Goal: Book appointment/travel/reservation

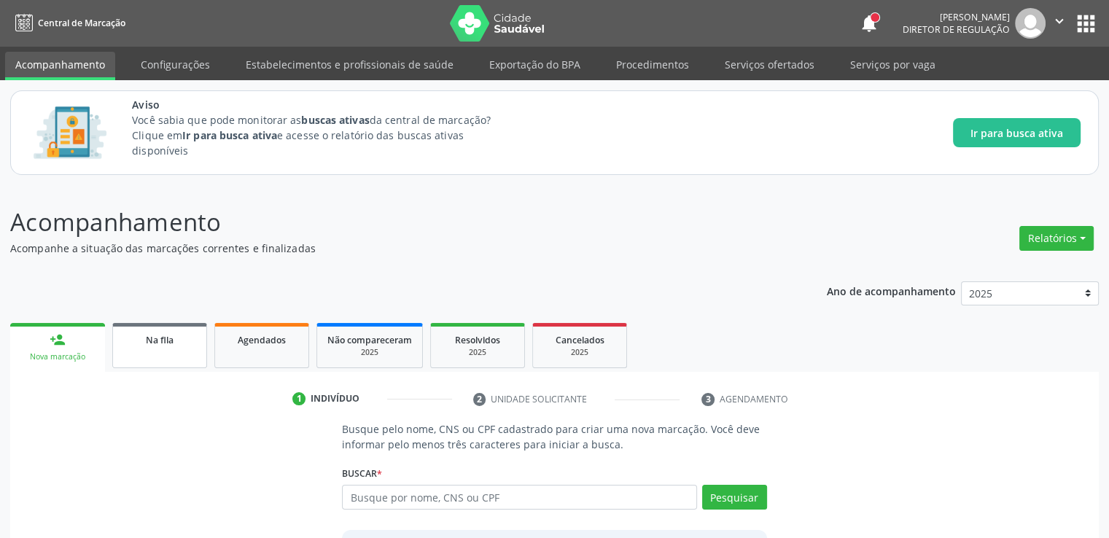
click at [143, 360] on link "Na fila" at bounding box center [159, 345] width 95 height 45
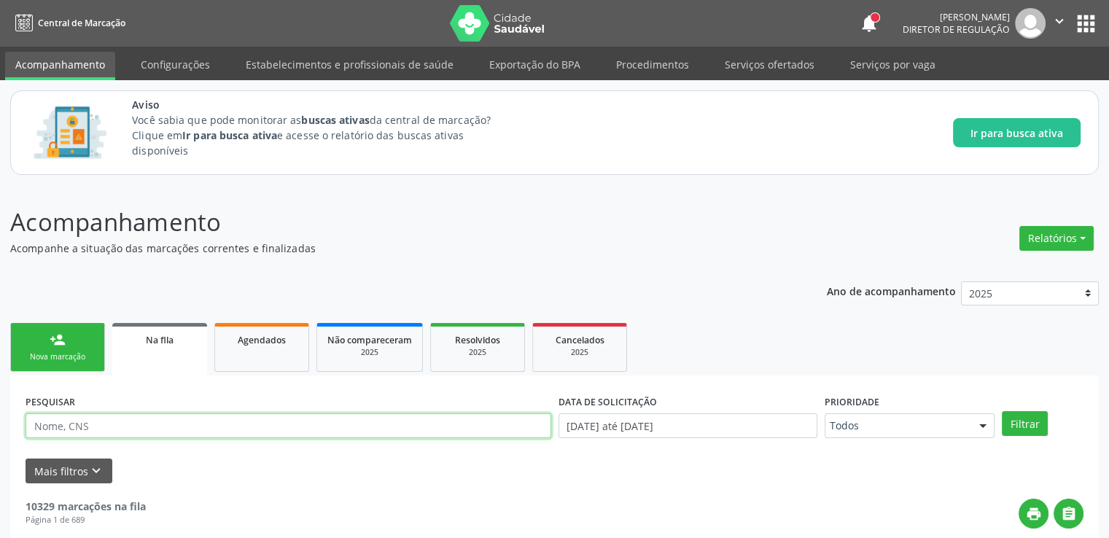
click at [152, 422] on input "text" at bounding box center [289, 426] width 526 height 25
paste input "702607239795948"
type input "702607239795948"
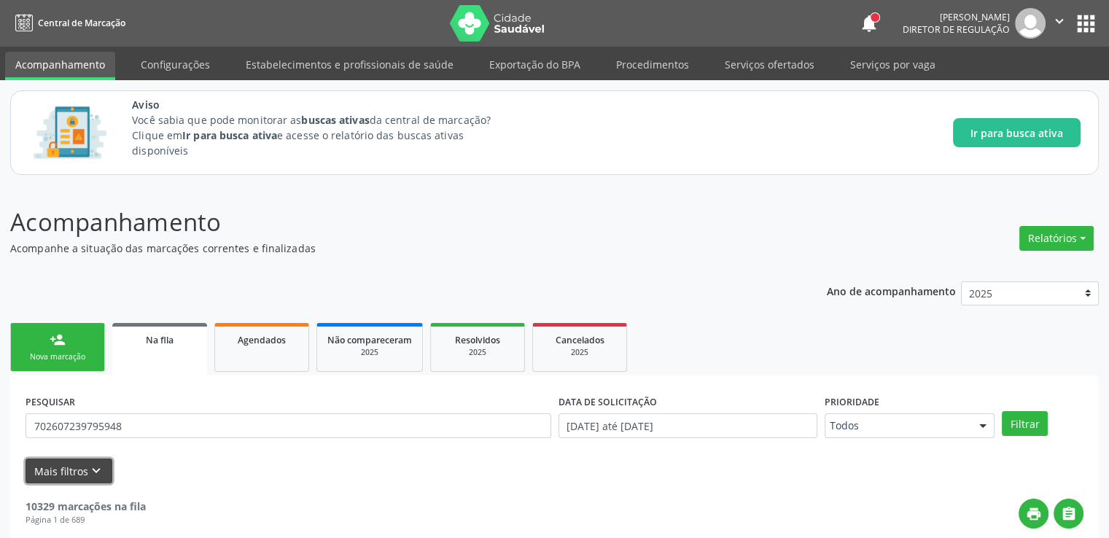
click at [81, 465] on button "Mais filtros keyboard_arrow_down" at bounding box center [69, 472] width 87 height 26
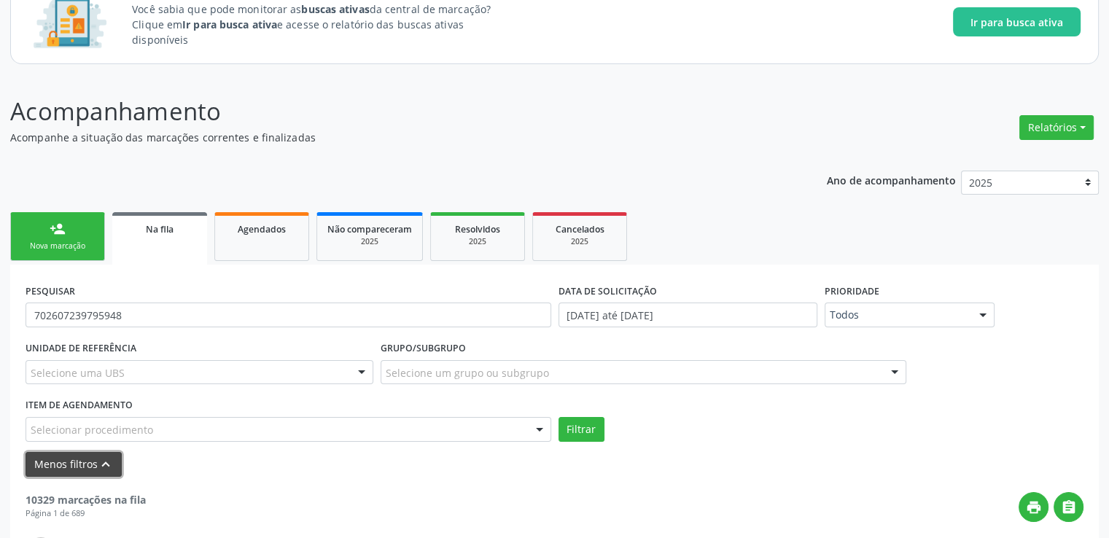
scroll to position [365, 0]
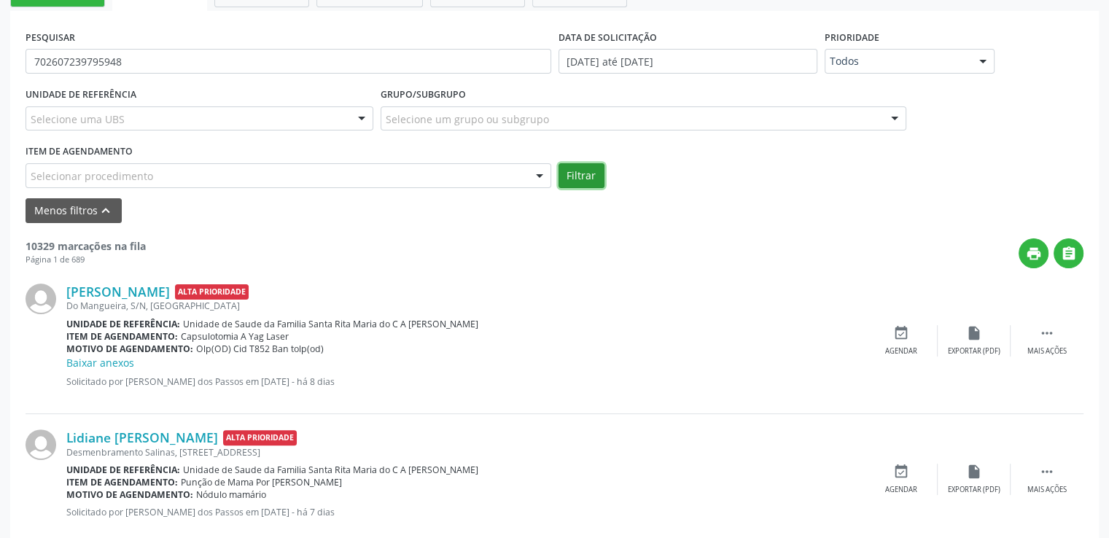
click at [579, 174] on button "Filtrar" at bounding box center [582, 175] width 46 height 25
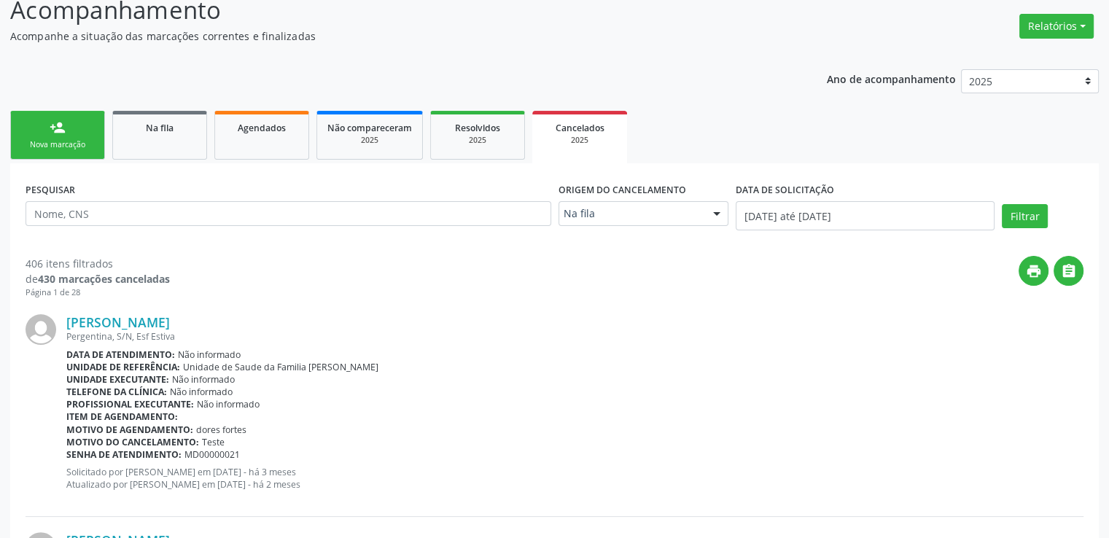
scroll to position [146, 0]
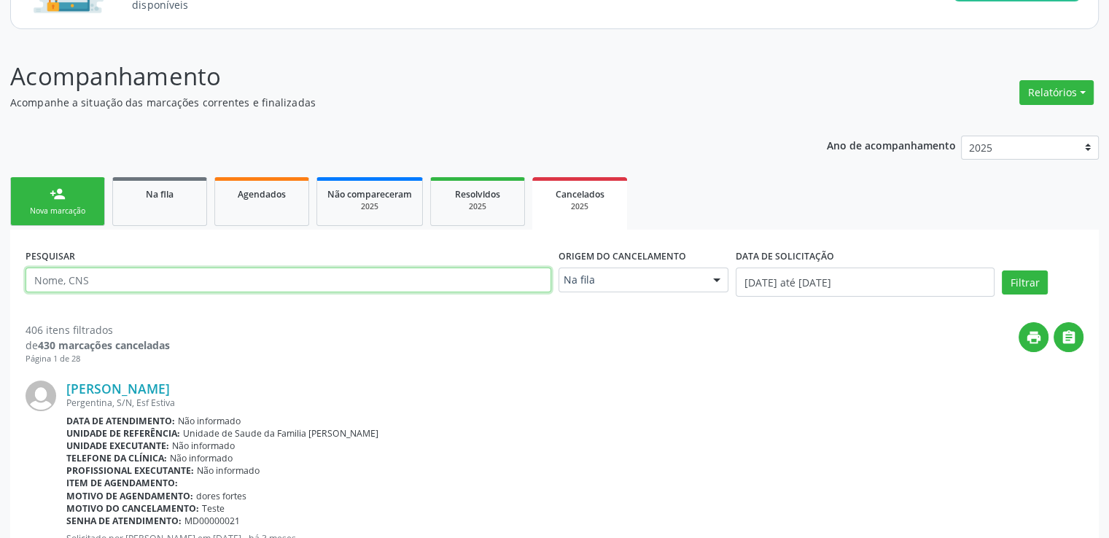
click at [105, 281] on input "text" at bounding box center [289, 280] width 526 height 25
paste input "702607239795948"
type input "702607239795948"
click at [1002, 271] on button "Filtrar" at bounding box center [1025, 283] width 46 height 25
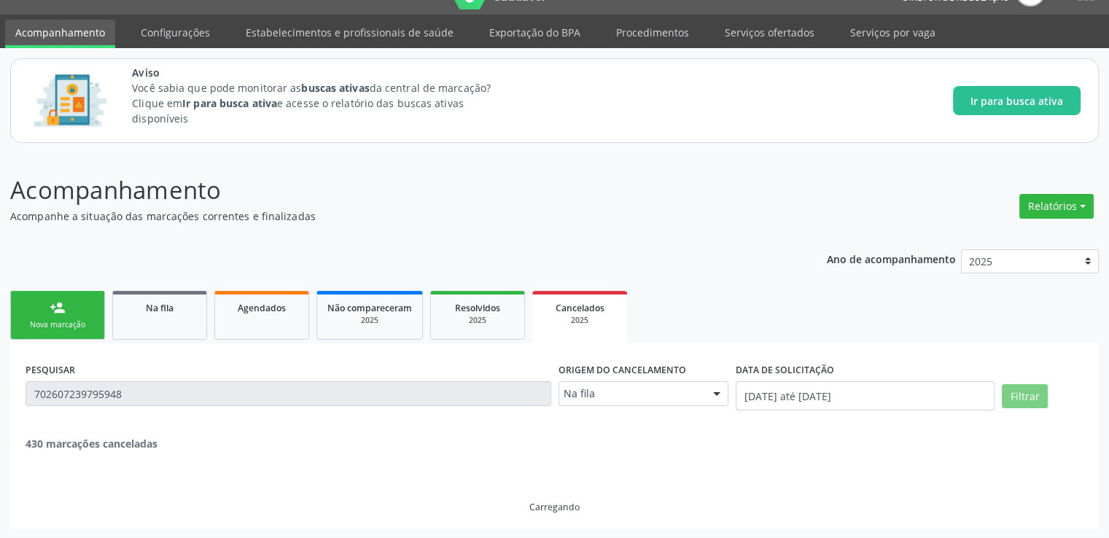
scroll to position [0, 0]
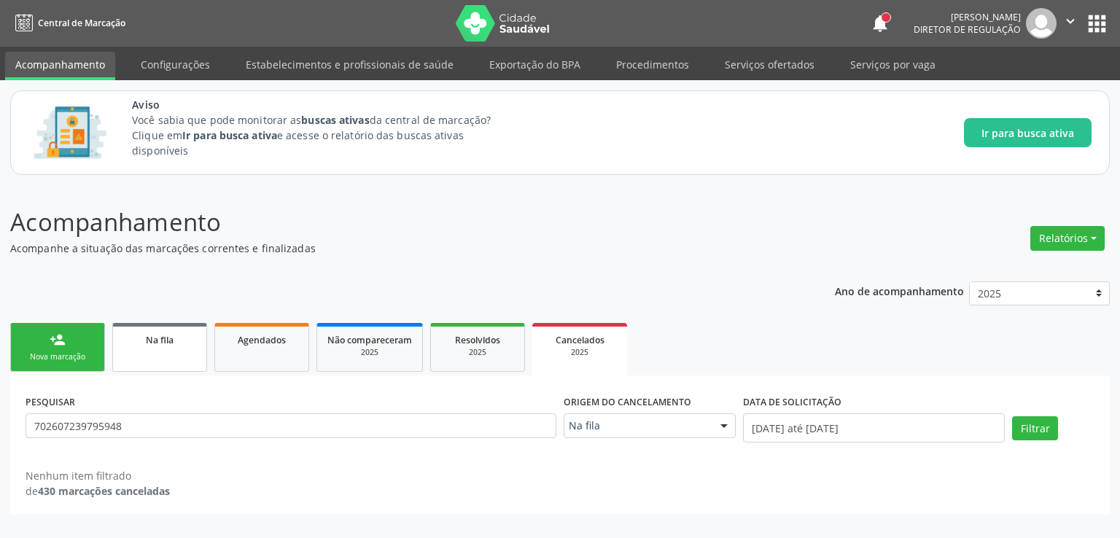
click at [142, 349] on link "Na fila" at bounding box center [159, 347] width 95 height 49
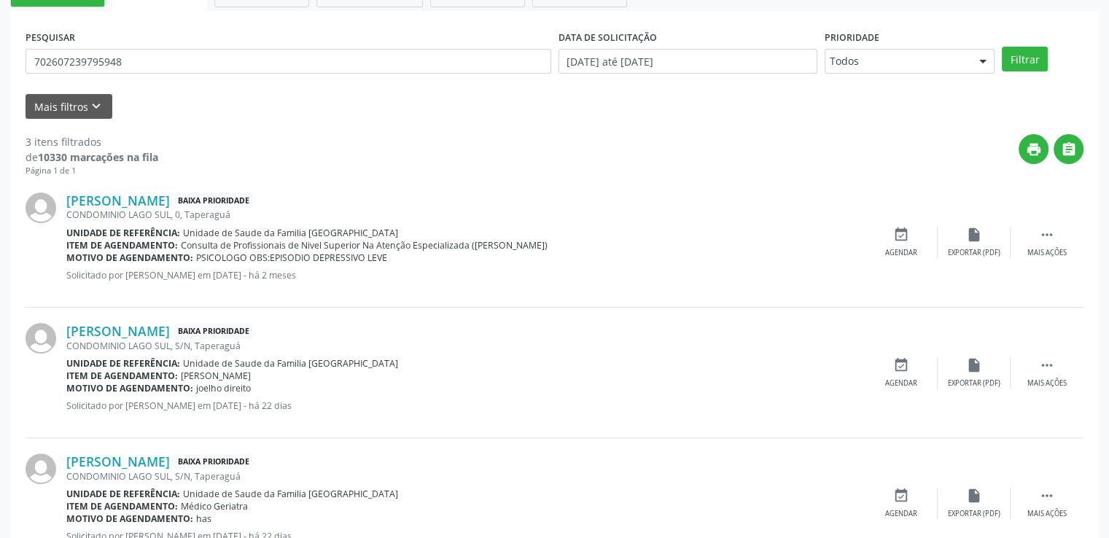
scroll to position [419, 0]
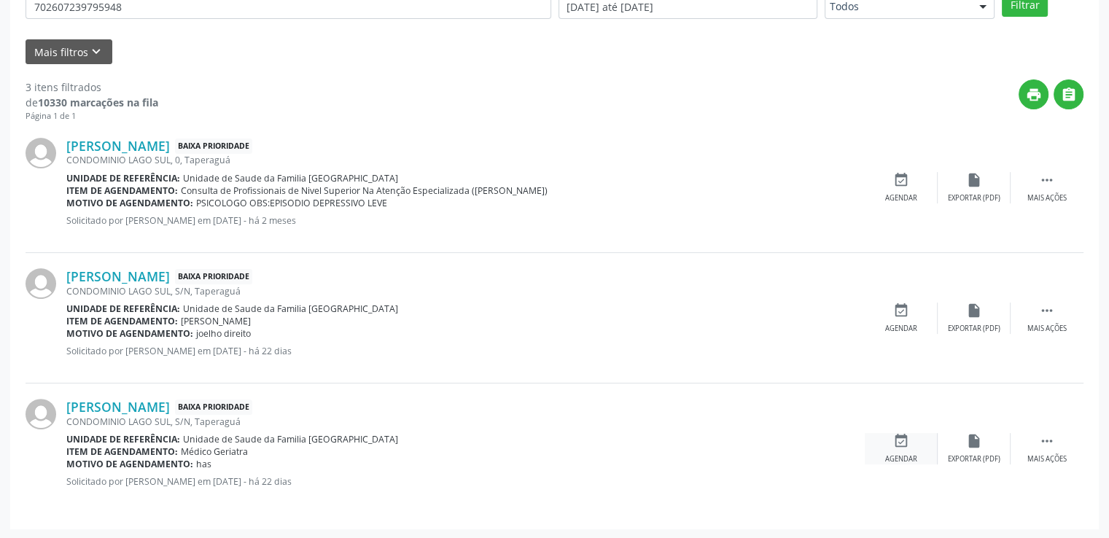
click at [898, 437] on icon "event_available" at bounding box center [902, 441] width 16 height 16
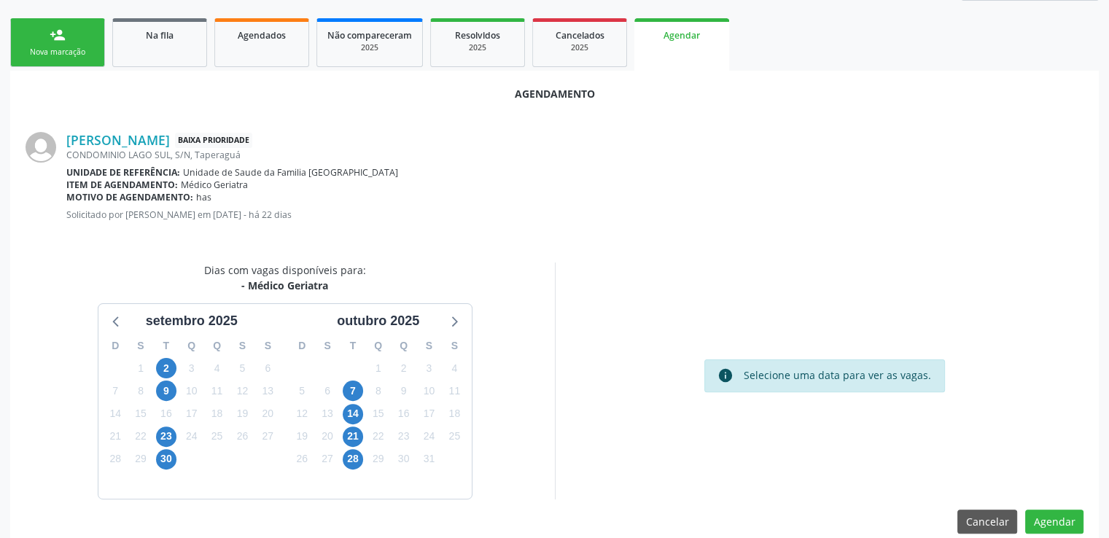
scroll to position [325, 0]
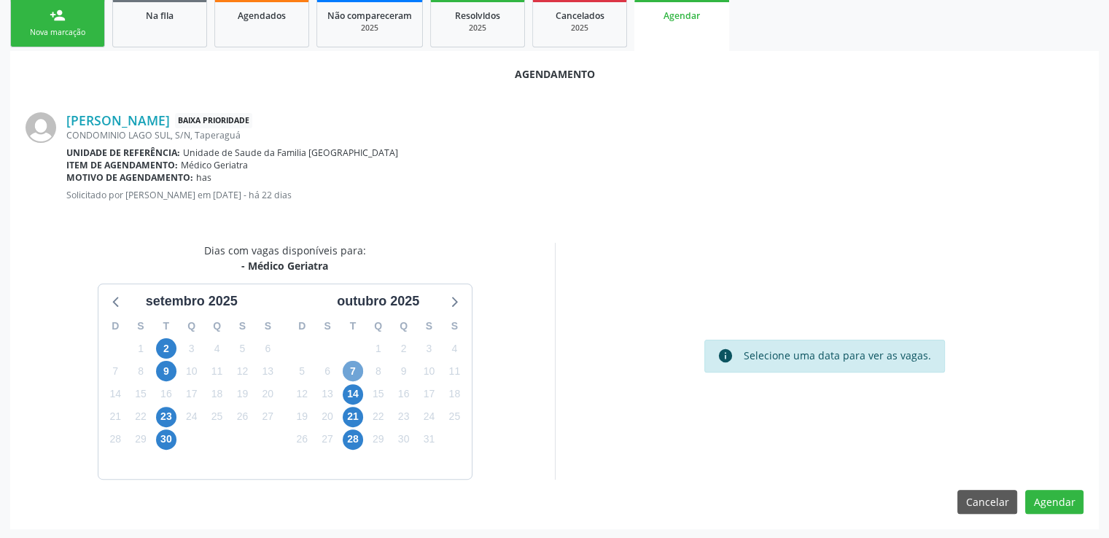
click at [347, 367] on span "7" at bounding box center [353, 371] width 20 height 20
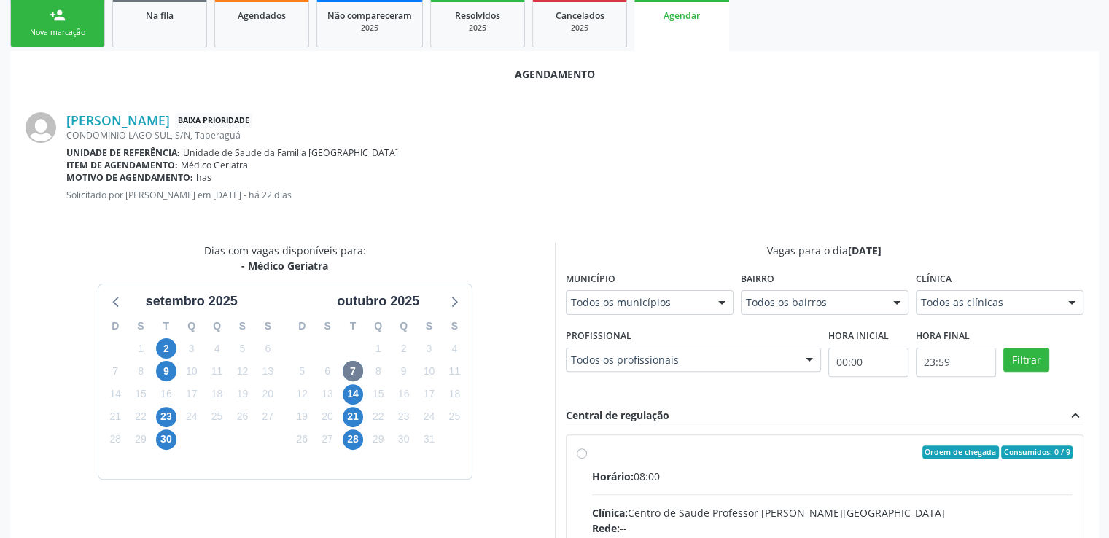
click at [581, 449] on input "Ordem de chegada Consumidos: 0 / 9 Horário: 08:00 Clínica: Centro de Saude Prof…" at bounding box center [582, 452] width 10 height 13
radio input "true"
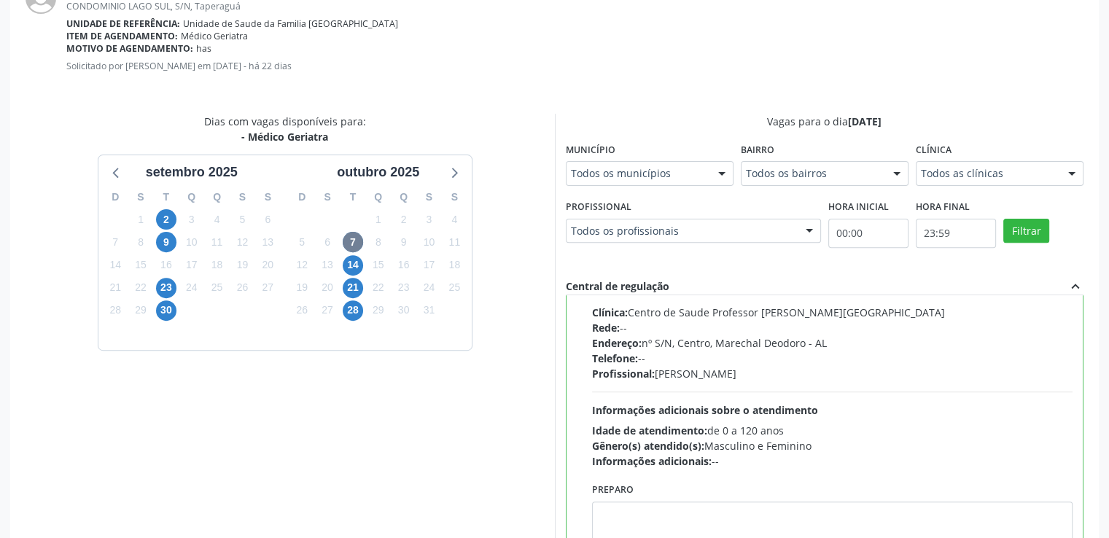
scroll to position [562, 0]
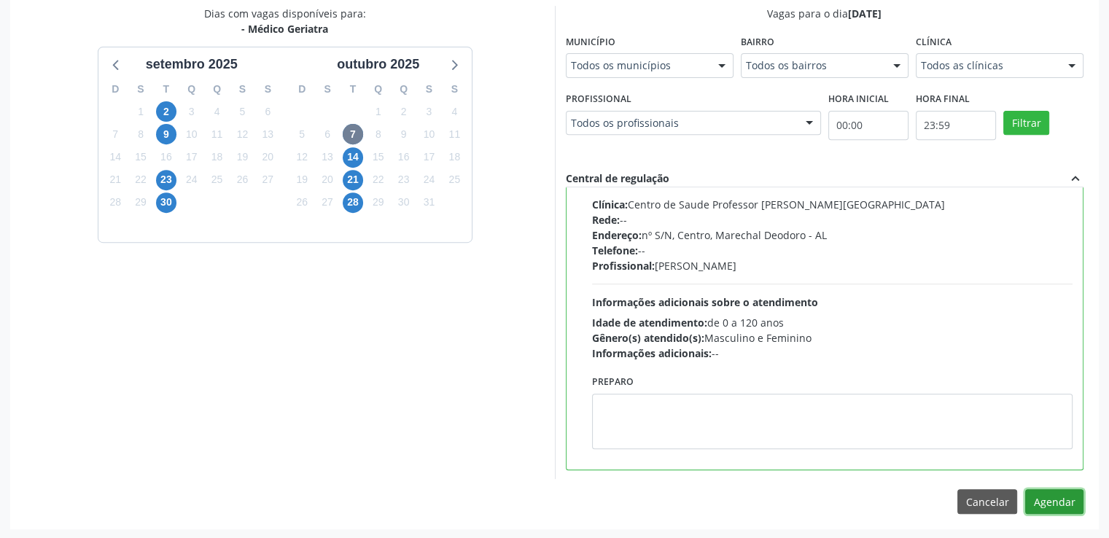
click at [1033, 503] on button "Agendar" at bounding box center [1055, 501] width 58 height 25
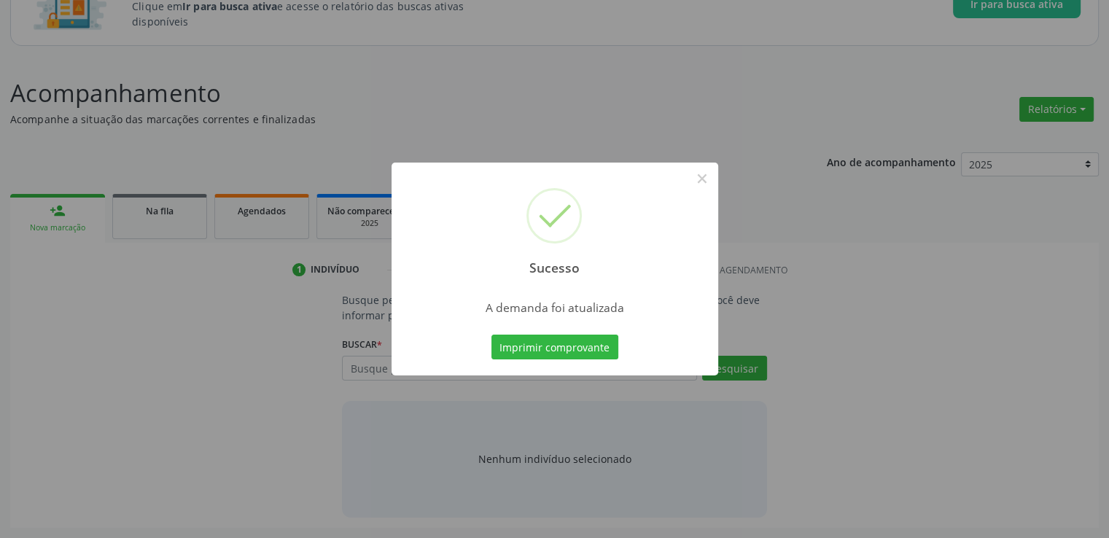
scroll to position [128, 0]
click at [696, 179] on button "×" at bounding box center [702, 178] width 25 height 25
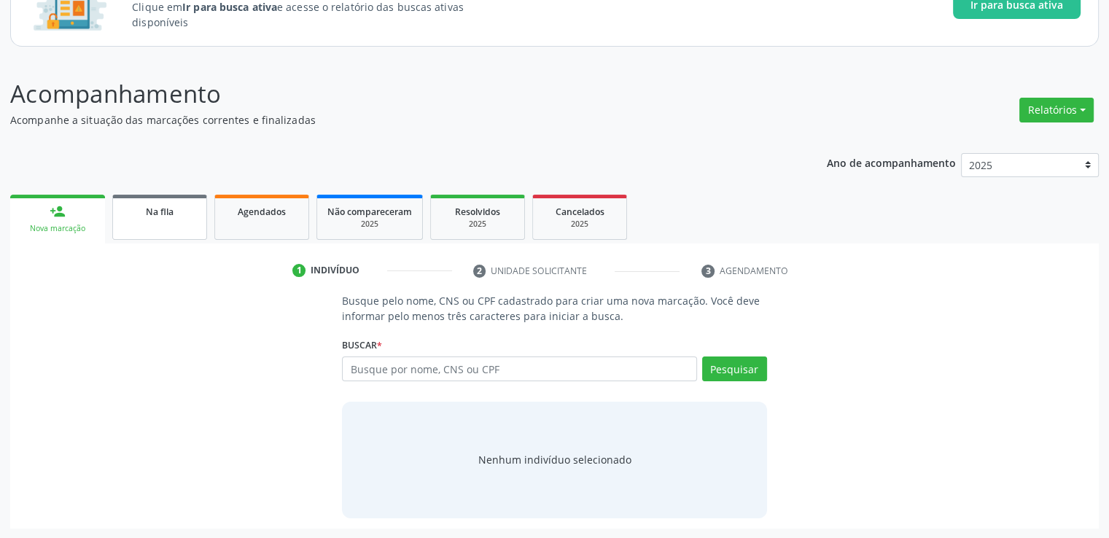
click at [191, 232] on link "Na fila" at bounding box center [159, 217] width 95 height 45
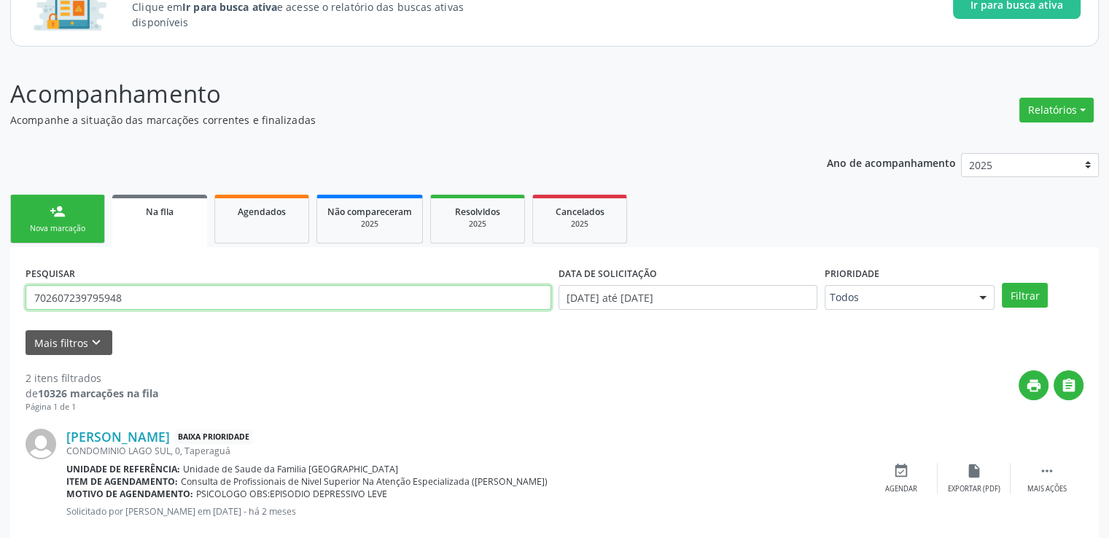
click at [163, 295] on input "702607239795948" at bounding box center [289, 297] width 526 height 25
drag, startPoint x: 163, startPoint y: 295, endPoint x: 33, endPoint y: 297, distance: 130.6
click at [33, 297] on input "702607239795948" at bounding box center [289, 297] width 526 height 25
click at [31, 297] on input "702607239795948" at bounding box center [289, 297] width 526 height 25
paste input "0507452544560"
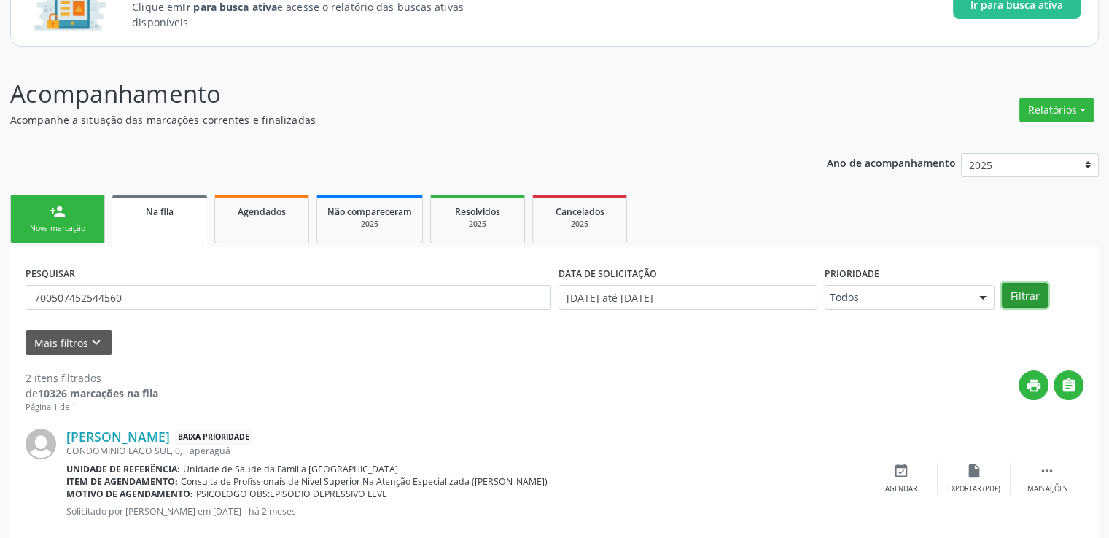
click at [1018, 292] on button "Filtrar" at bounding box center [1025, 295] width 46 height 25
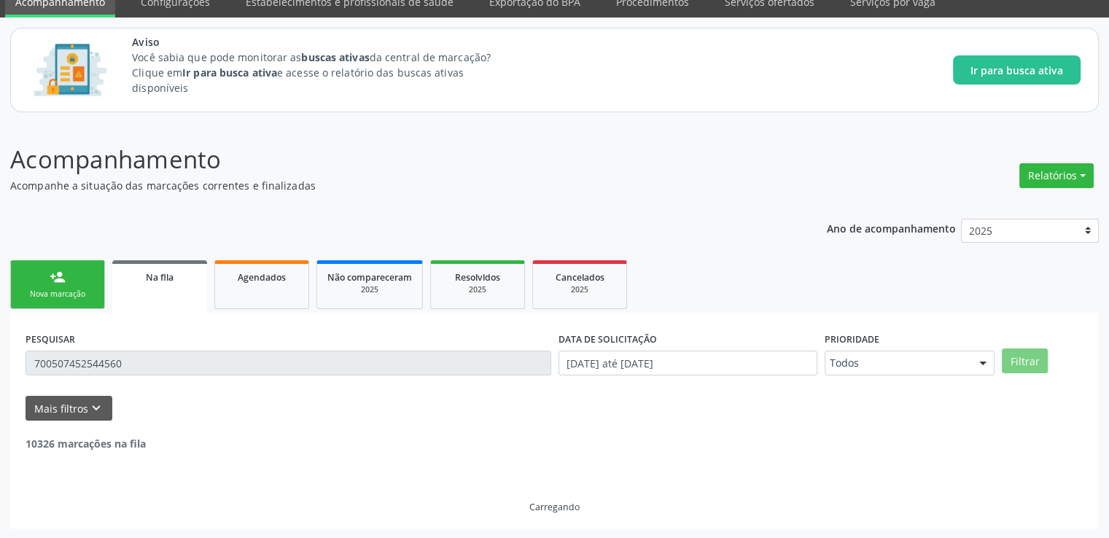
scroll to position [16, 0]
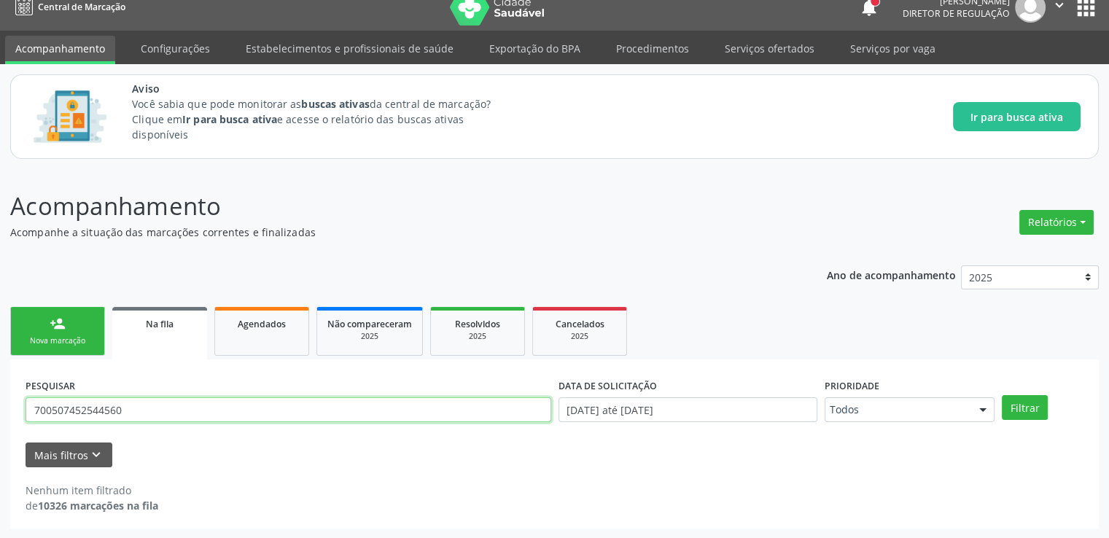
drag, startPoint x: 167, startPoint y: 408, endPoint x: 47, endPoint y: 410, distance: 120.4
click at [47, 410] on input "700507452544560" at bounding box center [289, 410] width 526 height 25
type input "7"
paste input "705003477376655"
type input "705003477376655"
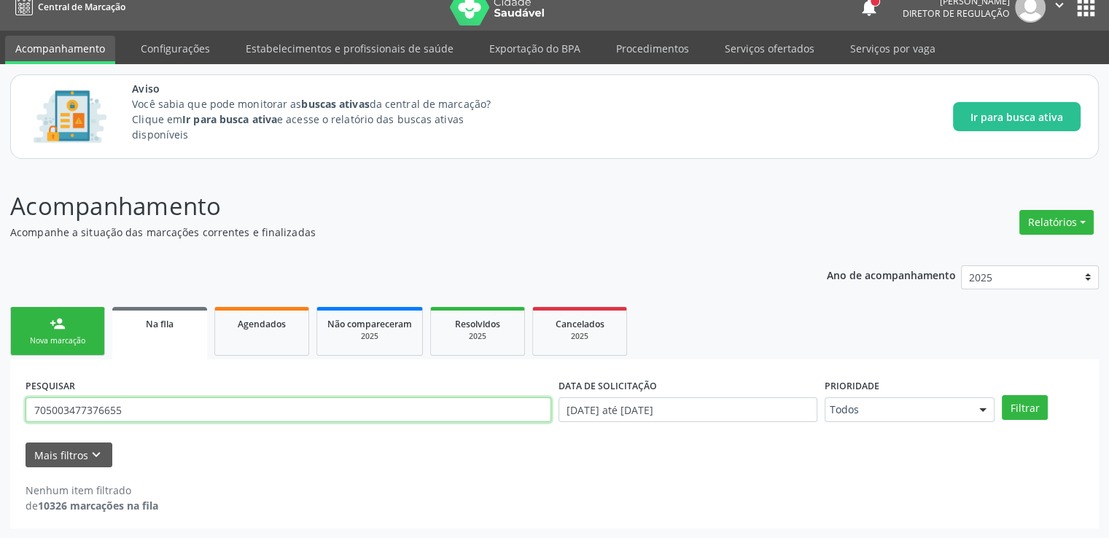
click at [1002, 395] on button "Filtrar" at bounding box center [1025, 407] width 46 height 25
